Goal: Task Accomplishment & Management: Use online tool/utility

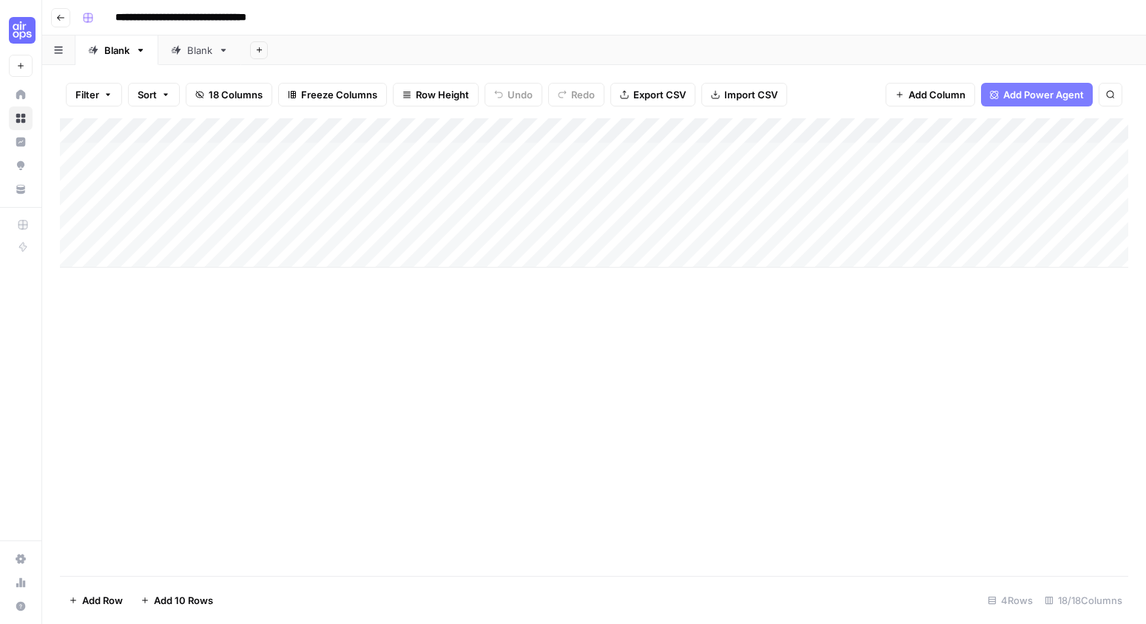
click at [127, 488] on div "Add Column" at bounding box center [594, 347] width 1068 height 458
click at [274, 362] on div "Add Column" at bounding box center [594, 347] width 1068 height 458
click at [854, 80] on div "Filter Sort 18 Columns Freeze Columns Row Height Undo Redo Export CSV Import CS…" at bounding box center [594, 94] width 1068 height 47
